Goal: Transaction & Acquisition: Purchase product/service

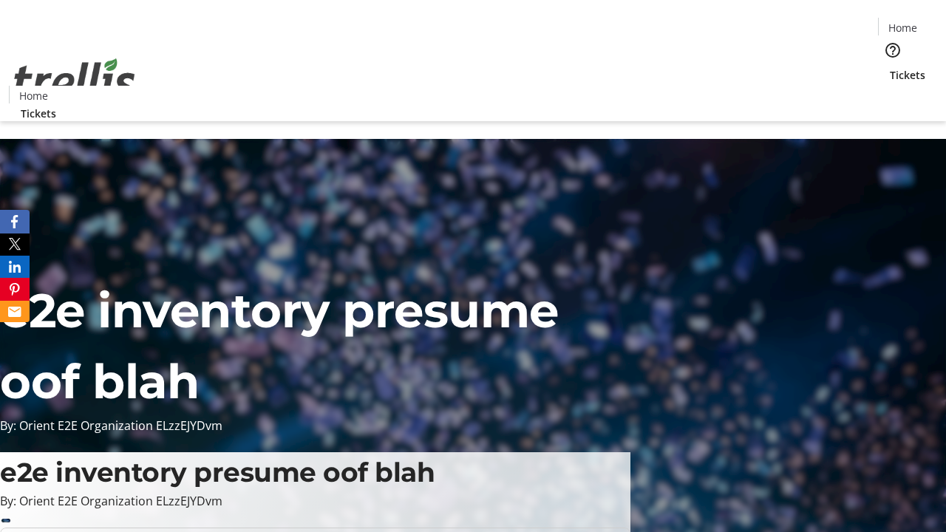
click at [890, 67] on span "Tickets" at bounding box center [907, 75] width 35 height 16
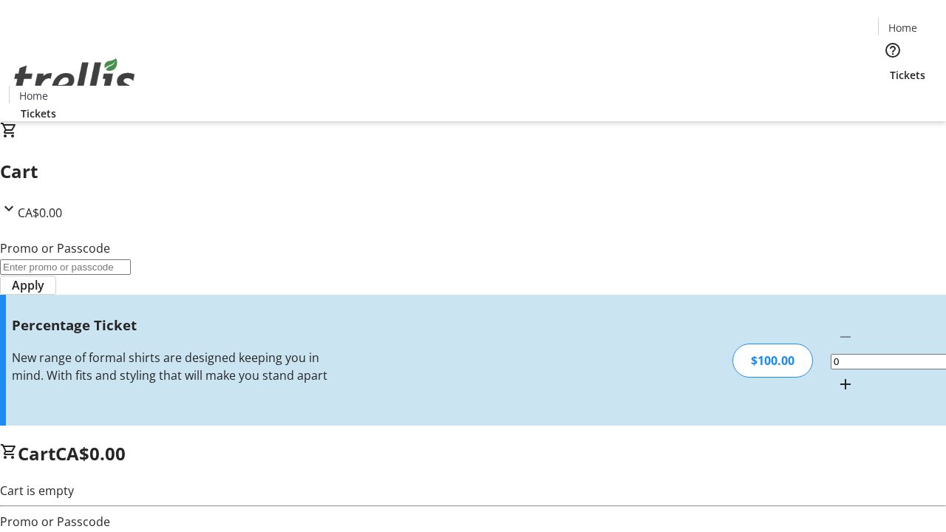
click at [837, 376] on mat-icon "Increment by one" at bounding box center [846, 385] width 18 height 18
type input "1"
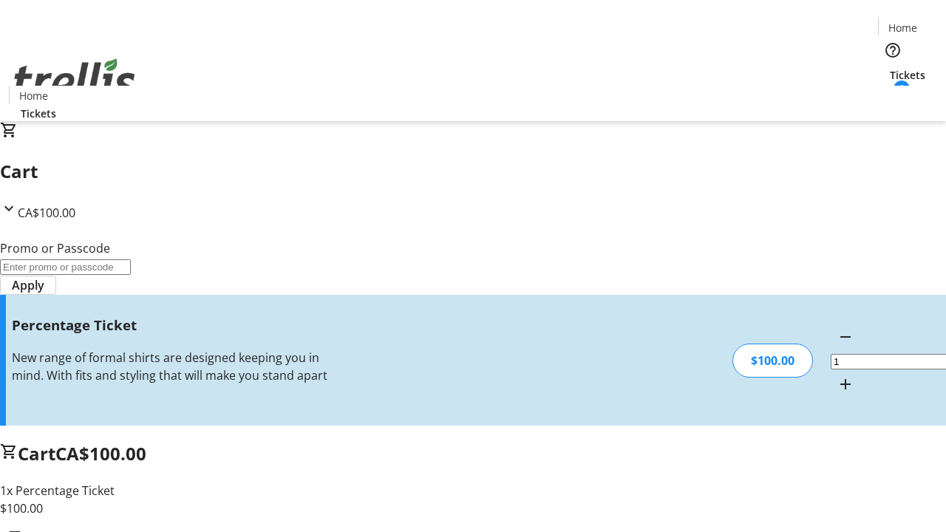
type input "BAR"
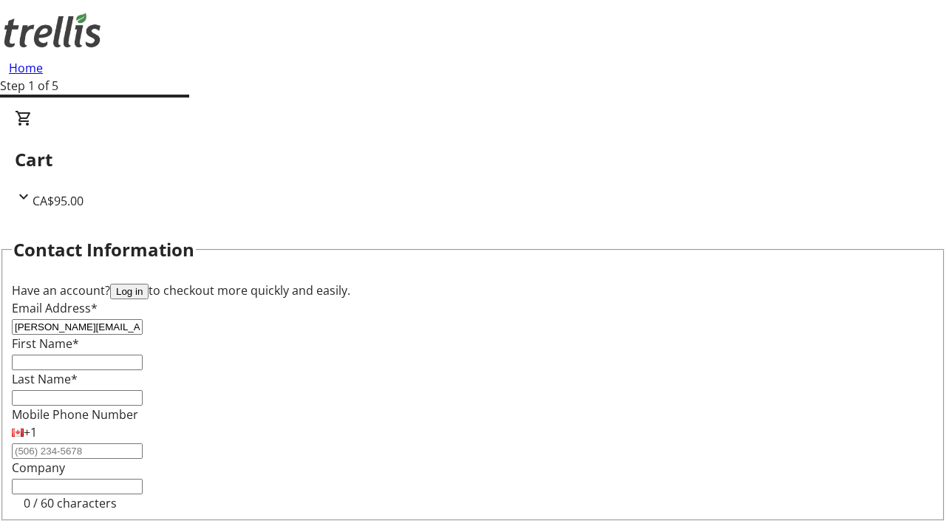
type input "[PERSON_NAME][EMAIL_ADDRESS][DOMAIN_NAME]"
type input "[PERSON_NAME]"
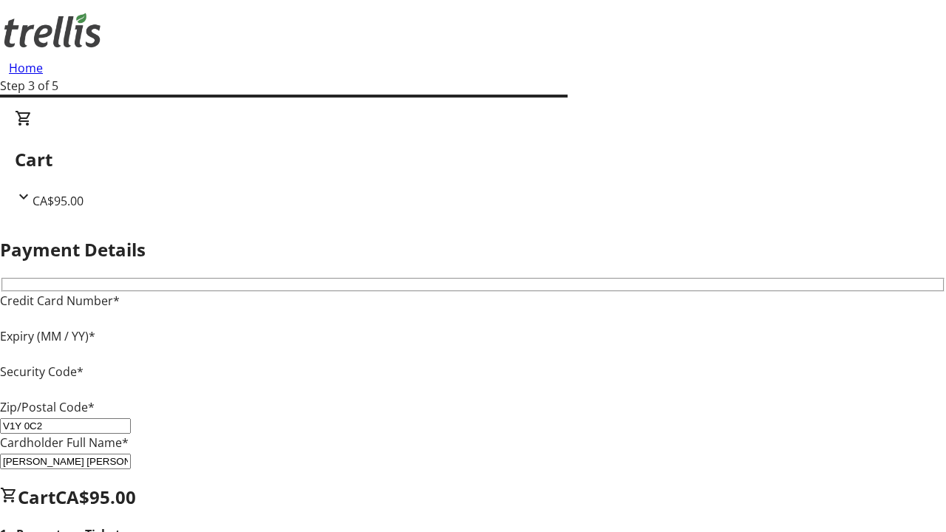
type input "V1Y 0C2"
